Goal: Navigation & Orientation: Find specific page/section

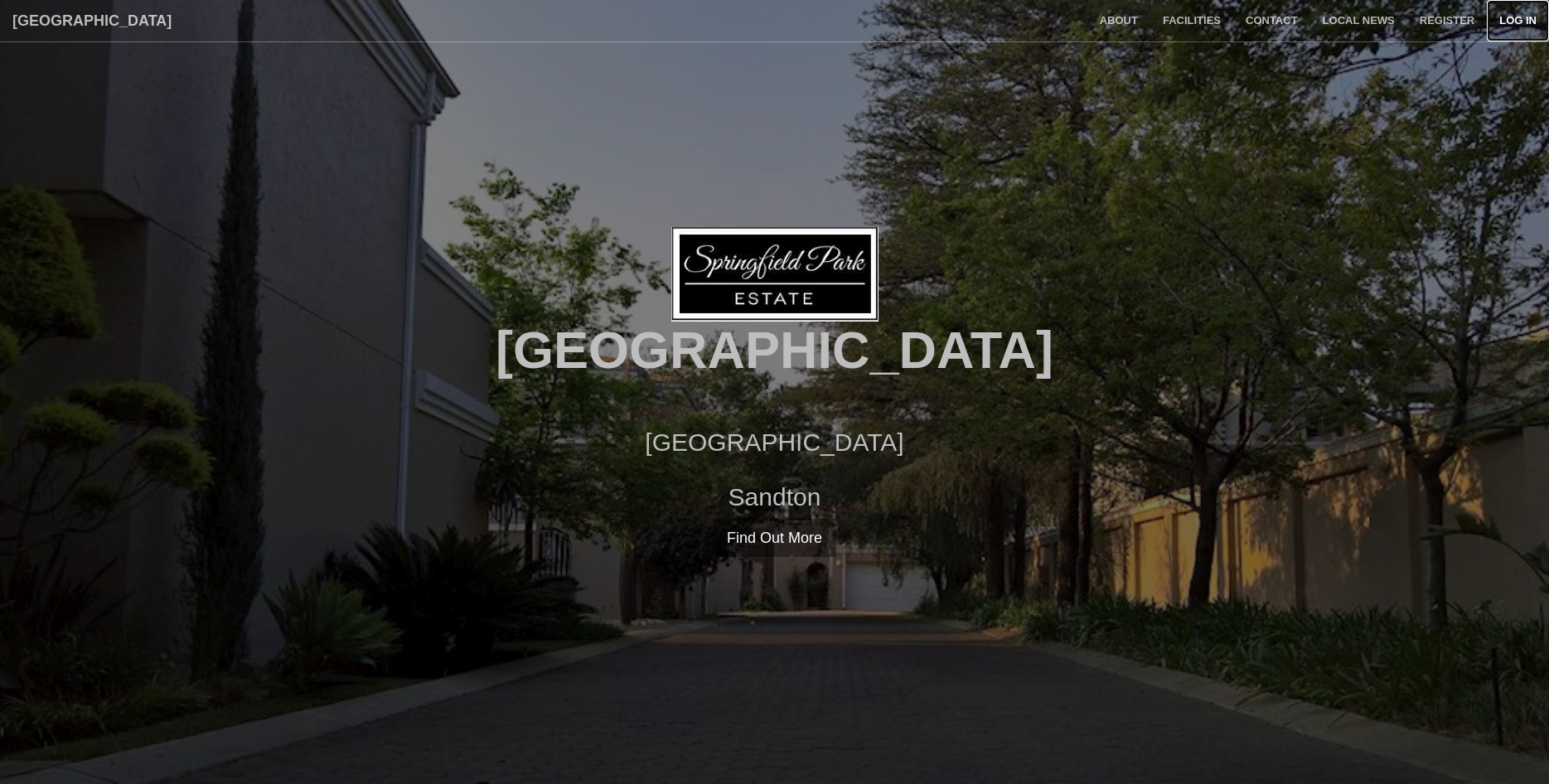
click at [1509, 24] on link "Log in" at bounding box center [1518, 20] width 62 height 42
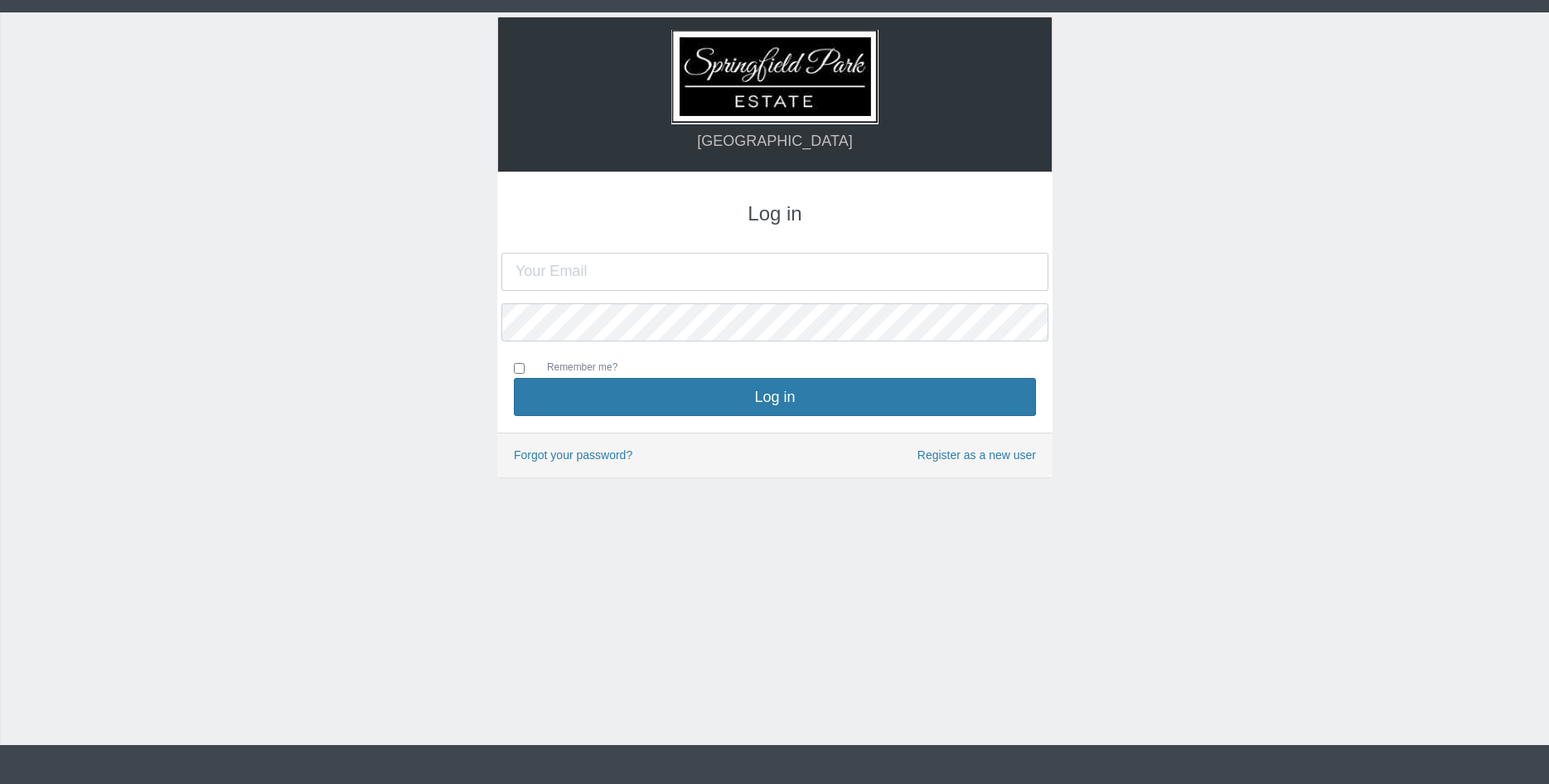
click at [574, 270] on input "text" at bounding box center [775, 271] width 547 height 38
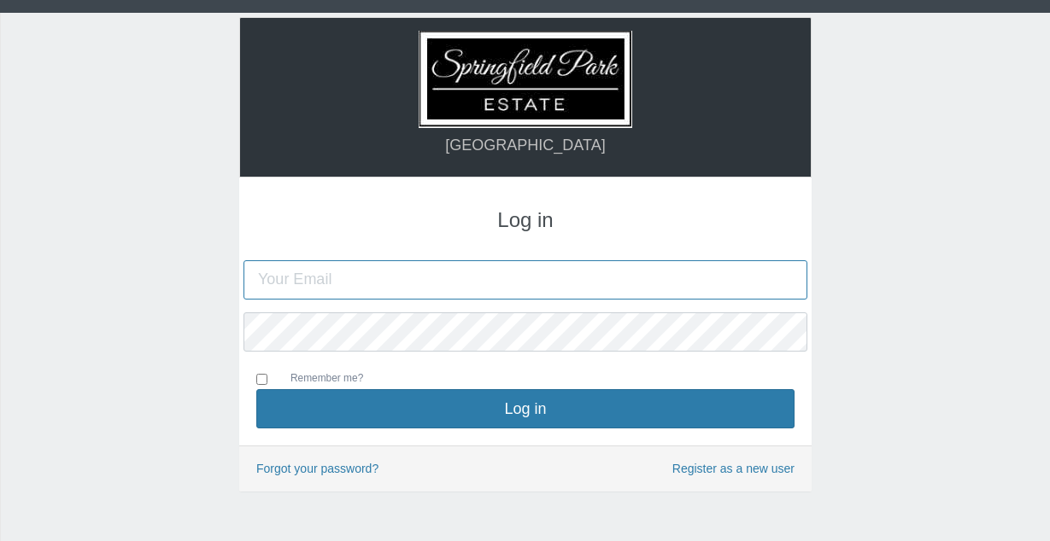
click at [286, 273] on input "text" at bounding box center [525, 279] width 564 height 39
paste input "[EMAIL_ADDRESS][DOMAIN_NAME]"
type input "[EMAIL_ADDRESS][DOMAIN_NAME]"
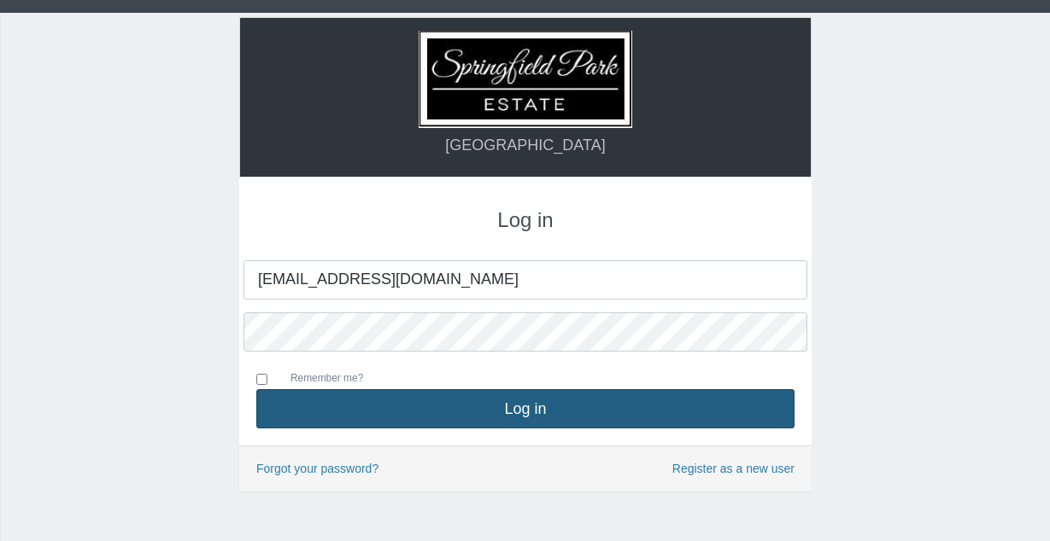
click at [513, 409] on button "Log in" at bounding box center [525, 408] width 538 height 39
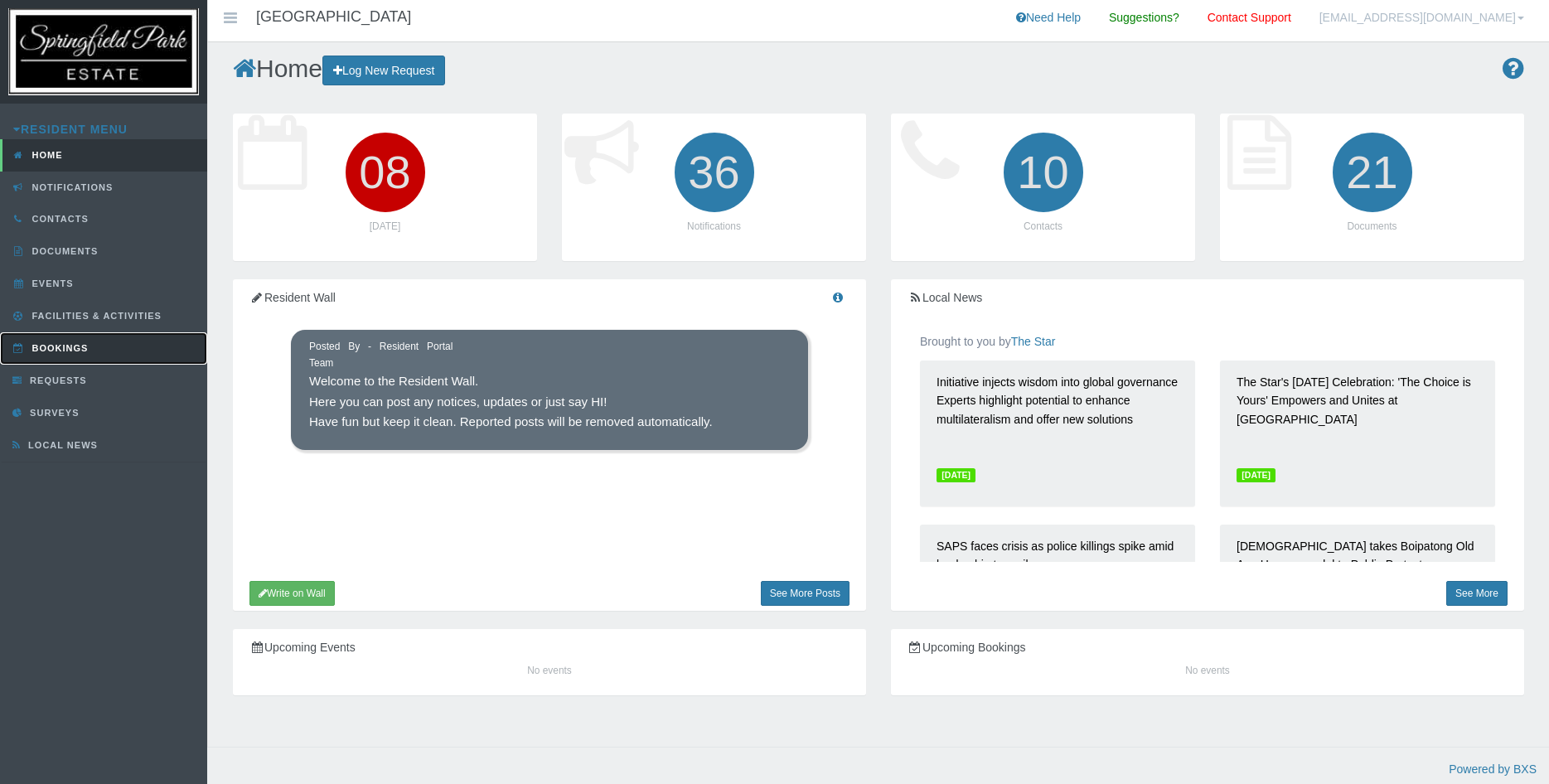
click at [74, 347] on span "Bookings" at bounding box center [58, 348] width 60 height 10
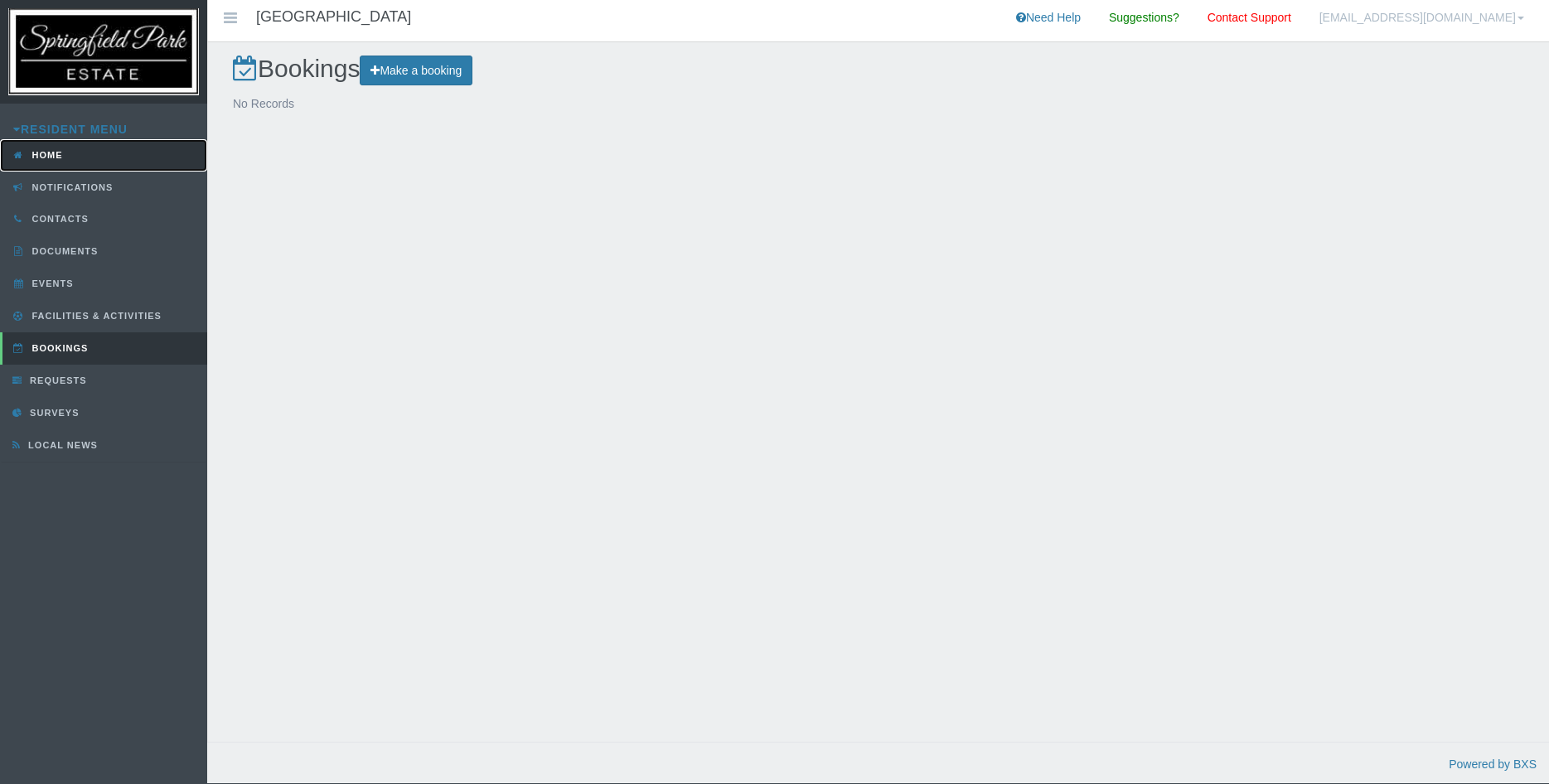
click at [47, 156] on span "Home" at bounding box center [46, 155] width 35 height 10
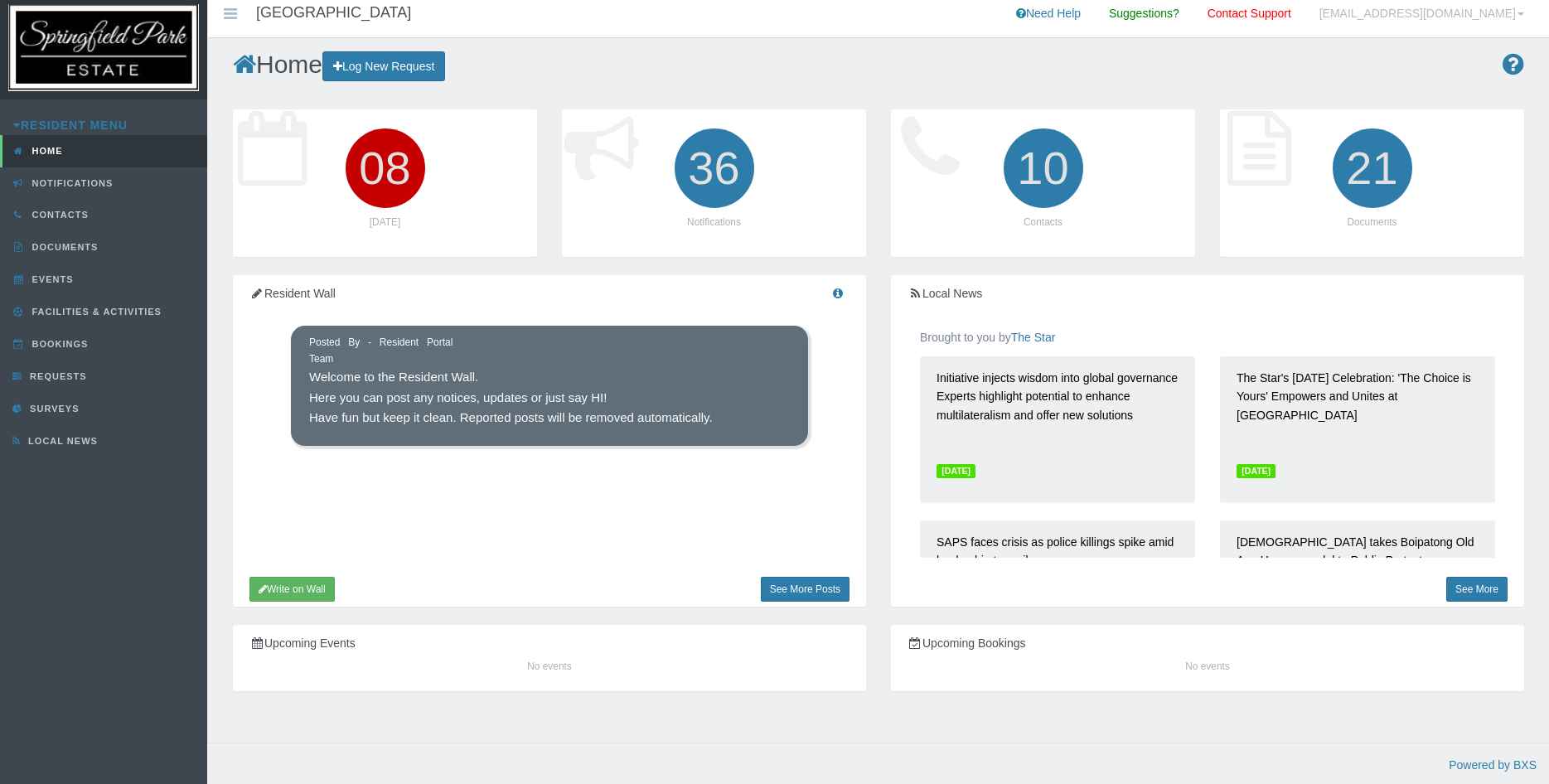
scroll to position [5, 0]
click at [73, 214] on span "Contacts" at bounding box center [58, 214] width 60 height 10
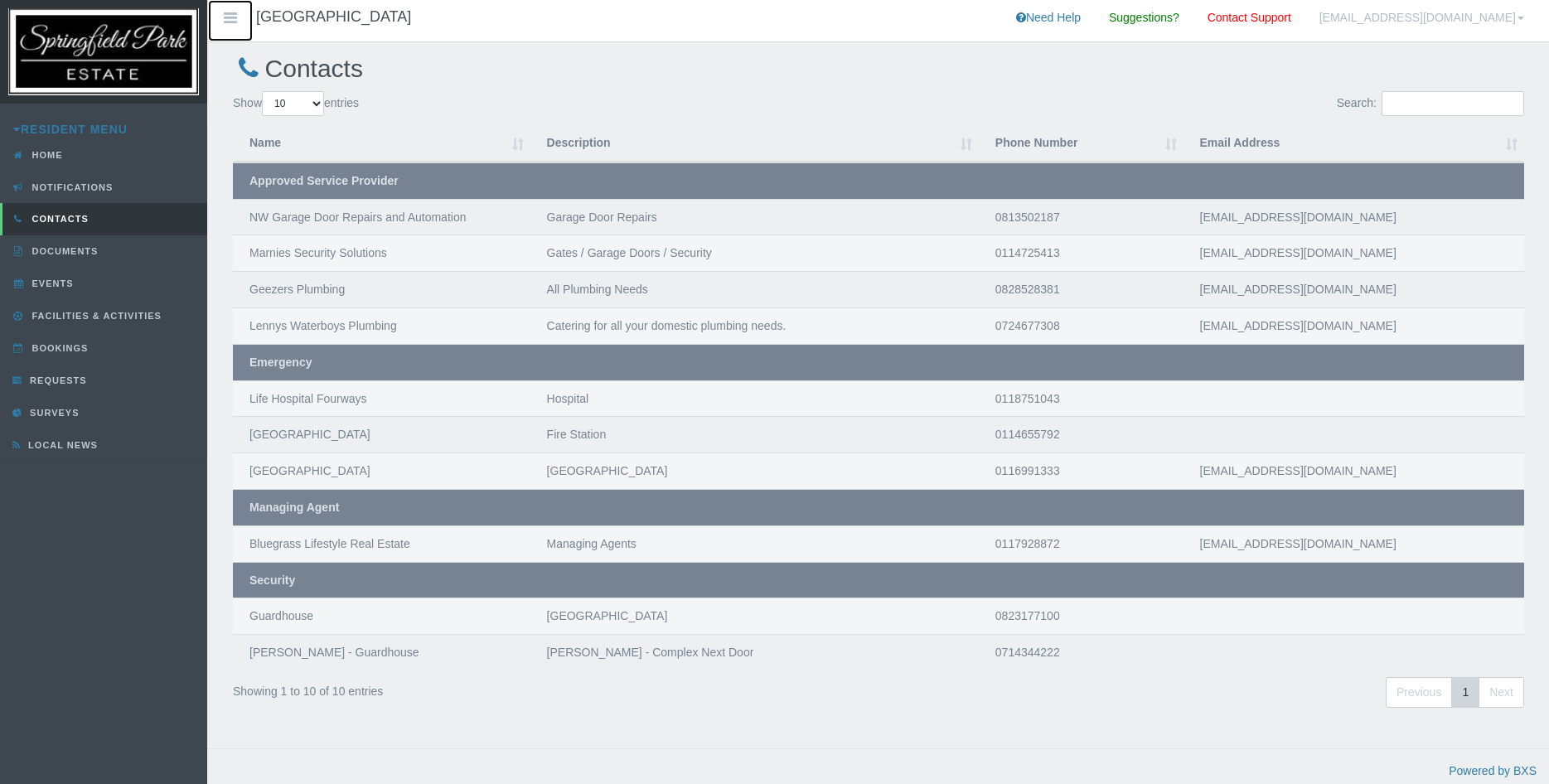
click at [234, 18] on icon at bounding box center [230, 18] width 19 height 12
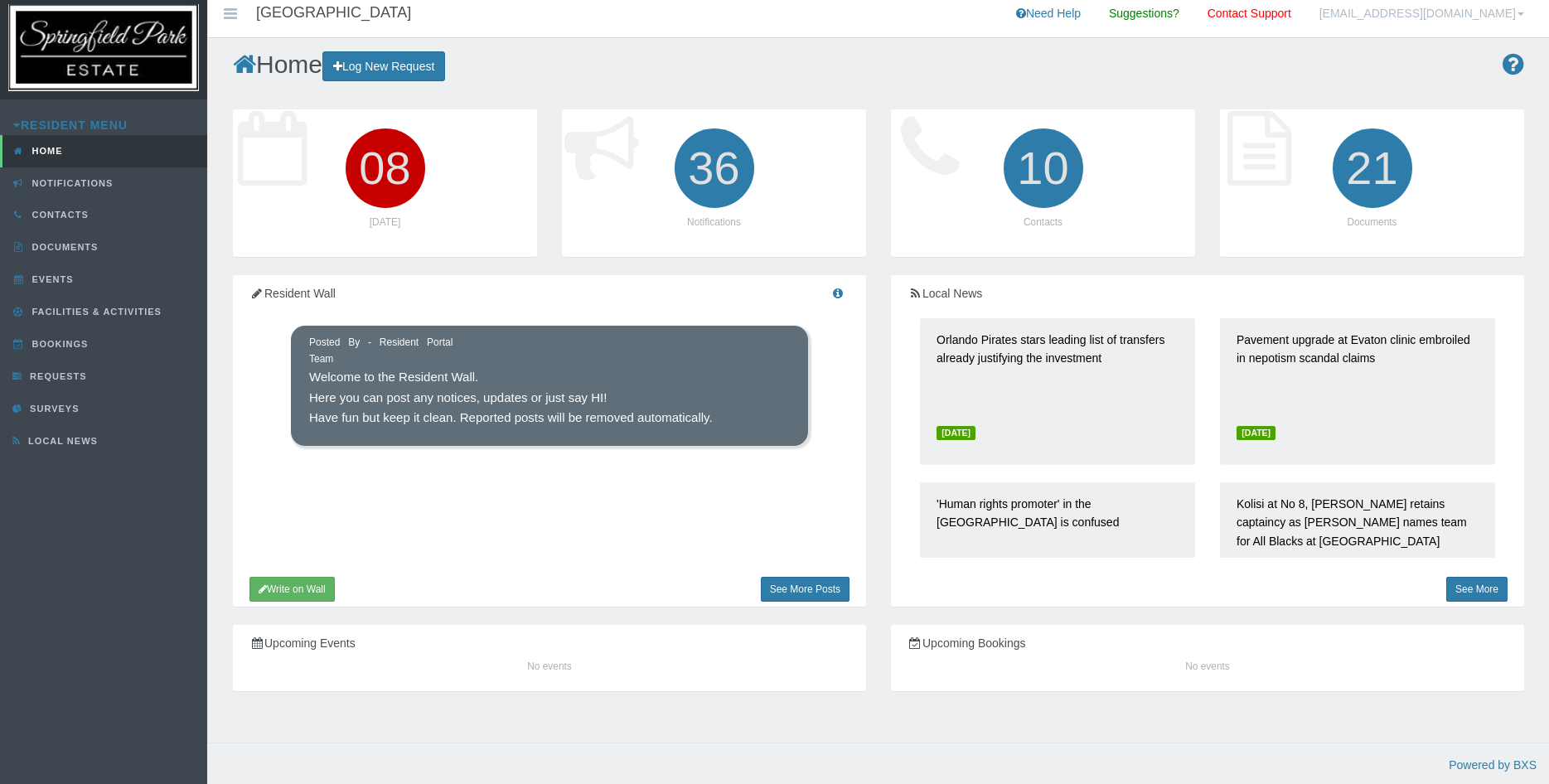
scroll to position [929, 0]
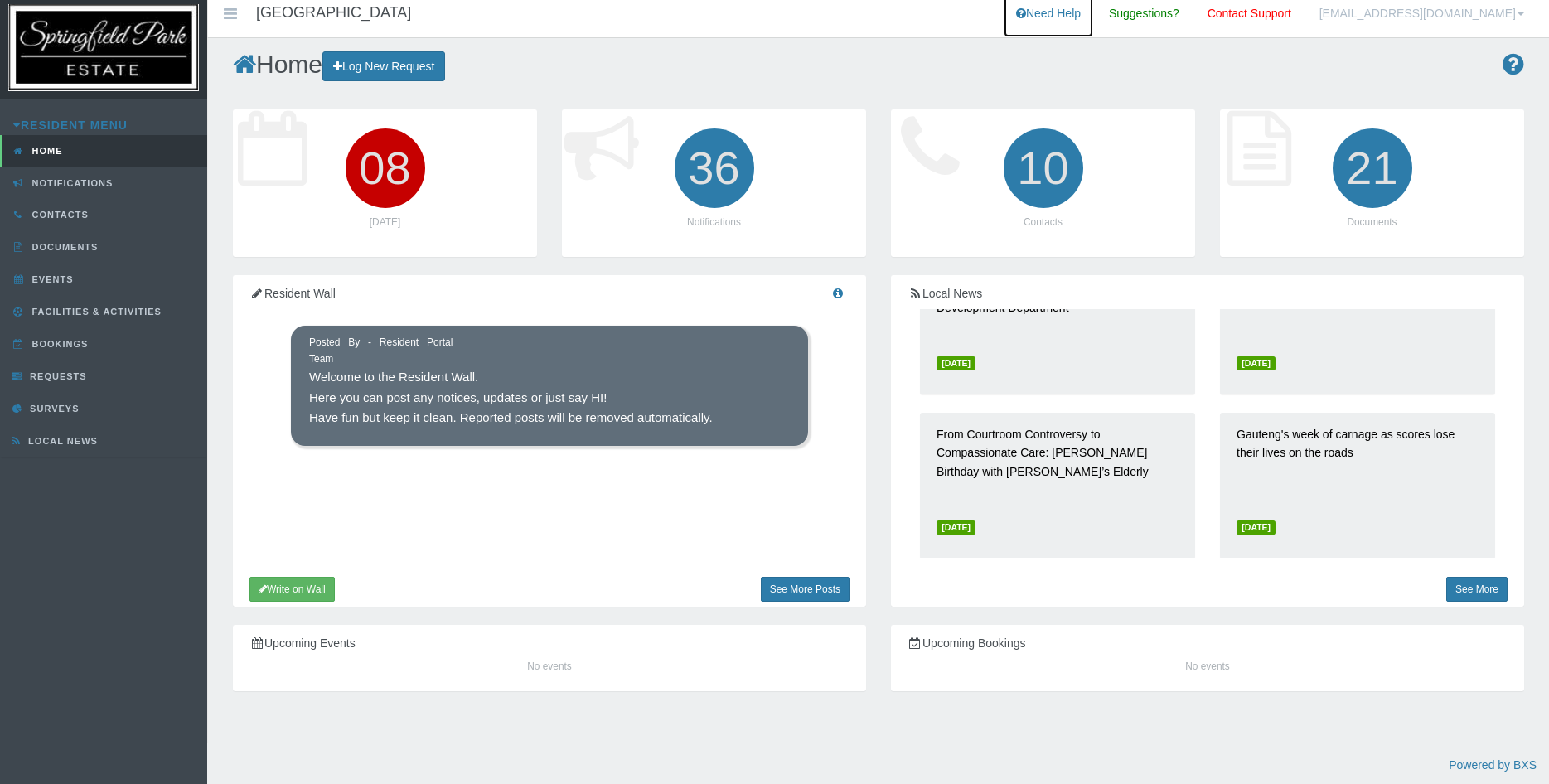
click at [1094, 11] on link "Need Help" at bounding box center [1048, 16] width 89 height 42
